Goal: Navigation & Orientation: Find specific page/section

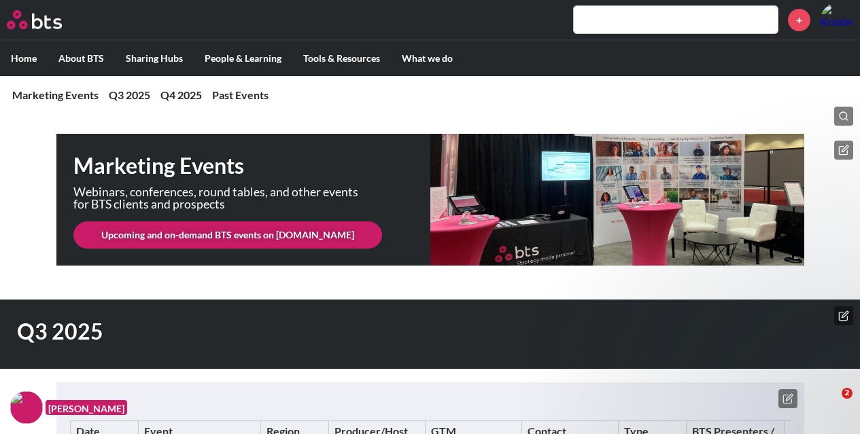
scroll to position [1906, 0]
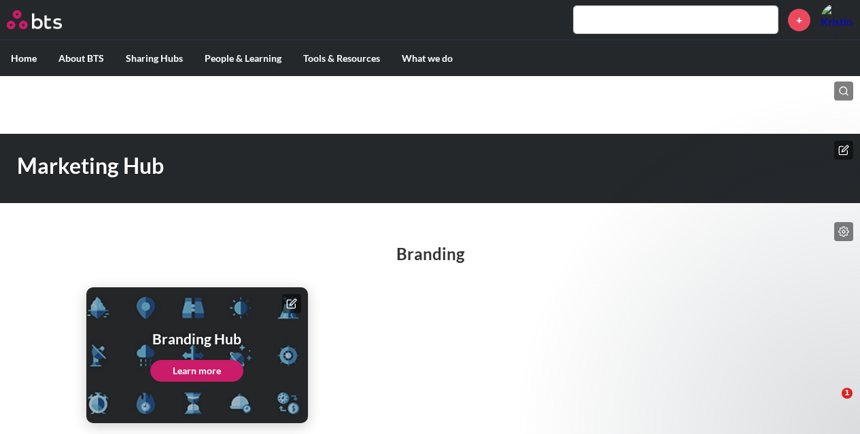
scroll to position [239, 0]
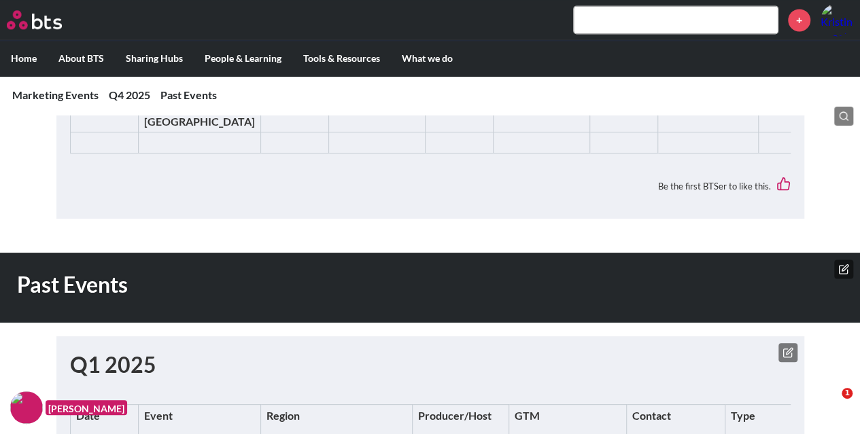
scroll to position [990, 0]
